Goal: Task Accomplishment & Management: Manage account settings

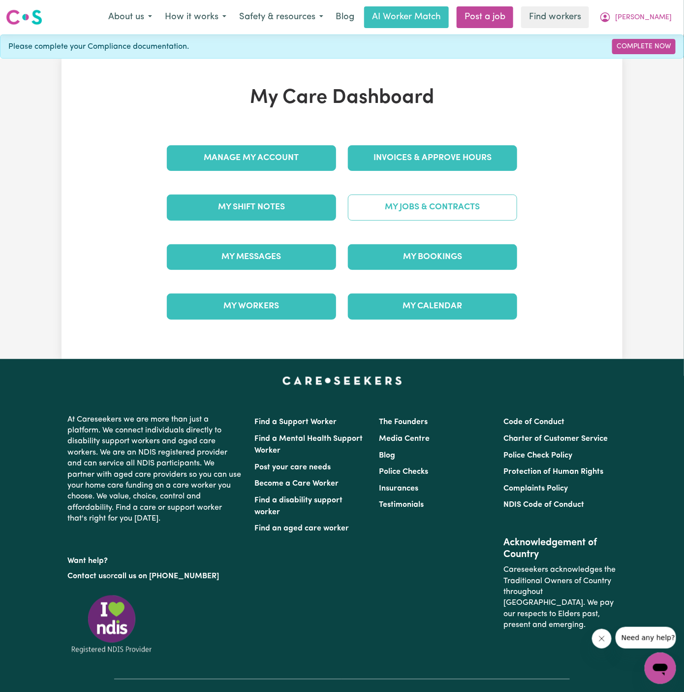
click at [466, 196] on link "My Jobs & Contracts" at bounding box center [432, 207] width 169 height 26
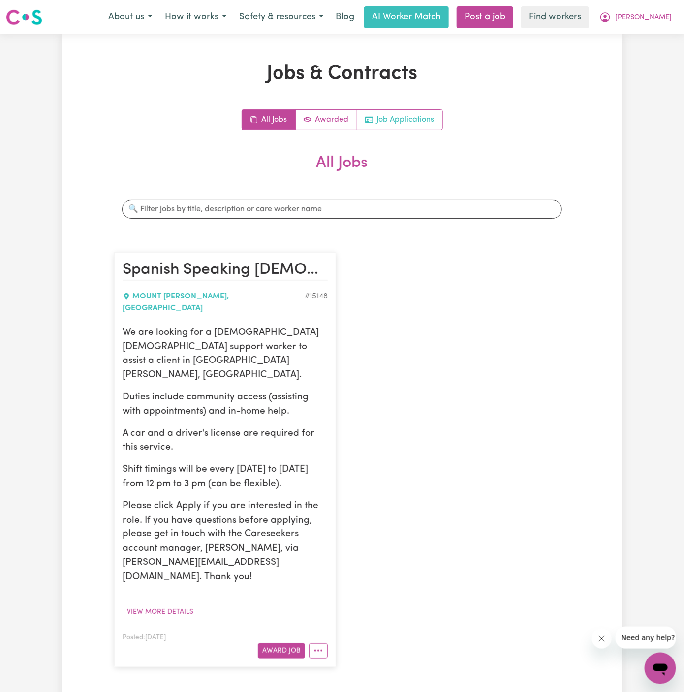
click at [404, 112] on link "Job Applications" at bounding box center [399, 120] width 85 height 20
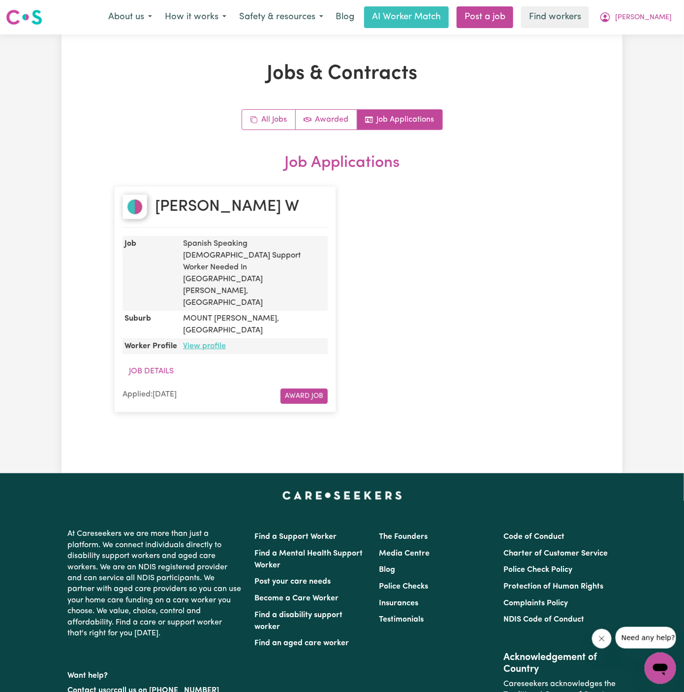
click at [198, 342] on link "View profile" at bounding box center [204, 346] width 43 height 8
click at [663, 10] on button "[PERSON_NAME]" at bounding box center [635, 17] width 85 height 21
click at [661, 63] on link "Logout" at bounding box center [639, 56] width 78 height 19
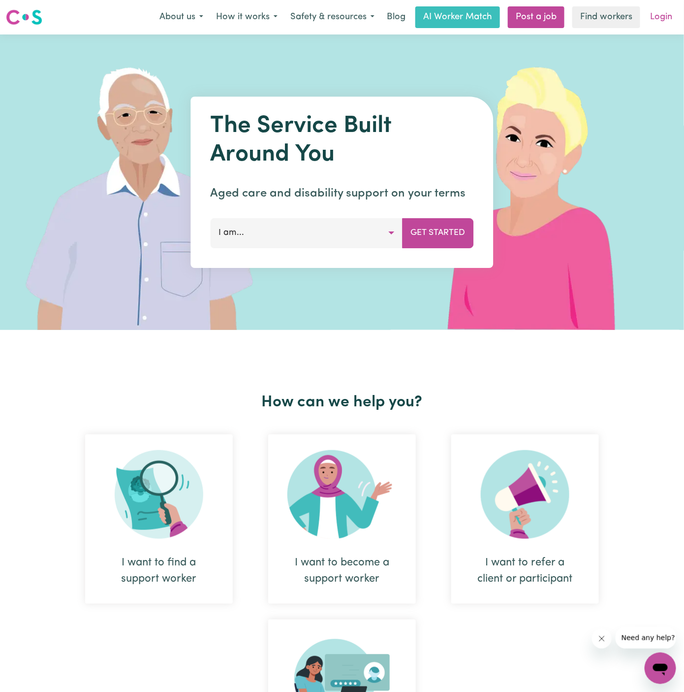
click at [656, 22] on link "Login" at bounding box center [661, 17] width 34 height 22
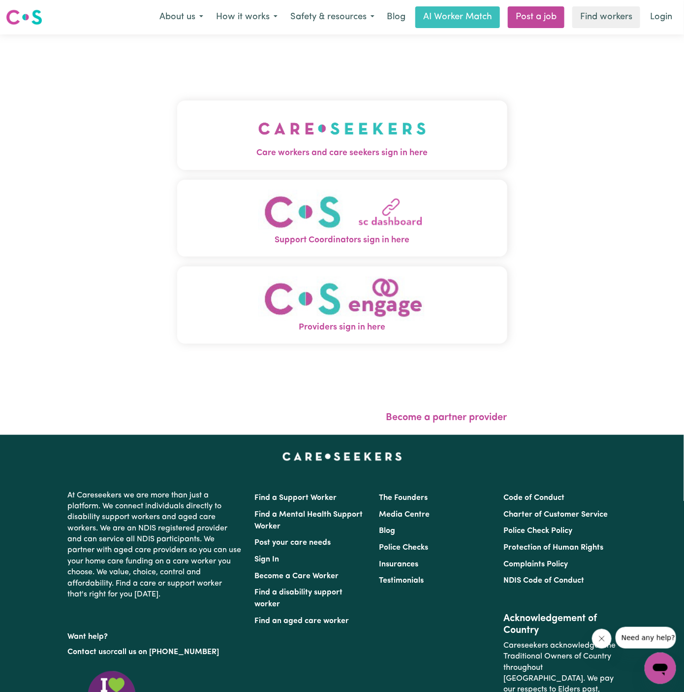
click at [409, 129] on img "Care workers and care seekers sign in here" at bounding box center [342, 128] width 168 height 36
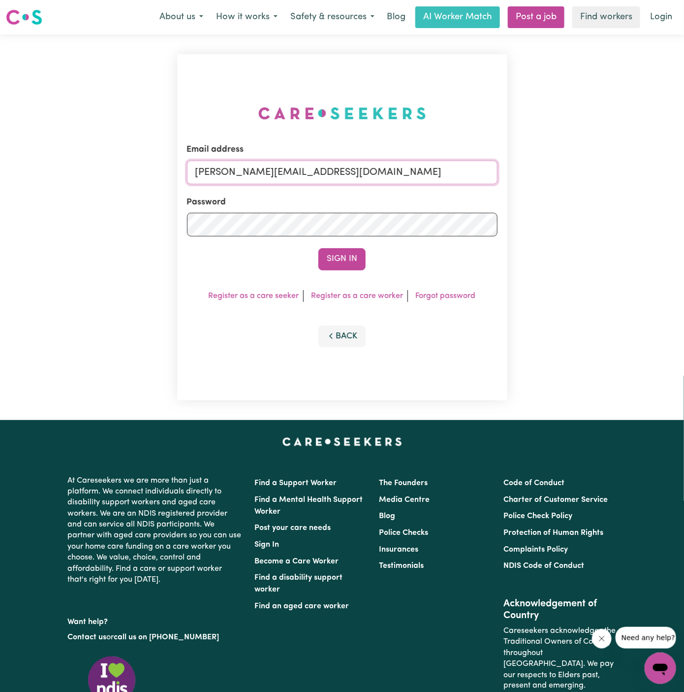
click at [418, 180] on input "[PERSON_NAME][EMAIL_ADDRESS][DOMAIN_NAME]" at bounding box center [342, 173] width 311 height 24
drag, startPoint x: 247, startPoint y: 175, endPoint x: 507, endPoint y: 175, distance: 260.0
click at [507, 175] on div "Email address [EMAIL_ADDRESS][DOMAIN_NAME] Password Sign In Register as a care …" at bounding box center [342, 227] width 330 height 346
type input "[EMAIL_ADDRESS][DOMAIN_NAME]"
click at [332, 267] on button "Sign In" at bounding box center [342, 259] width 47 height 22
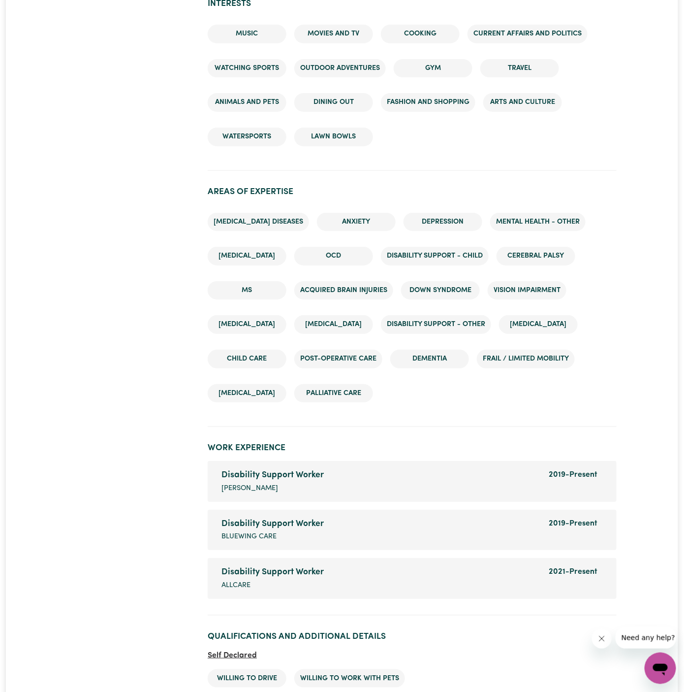
scroll to position [1408, 0]
